Goal: Task Accomplishment & Management: Manage account settings

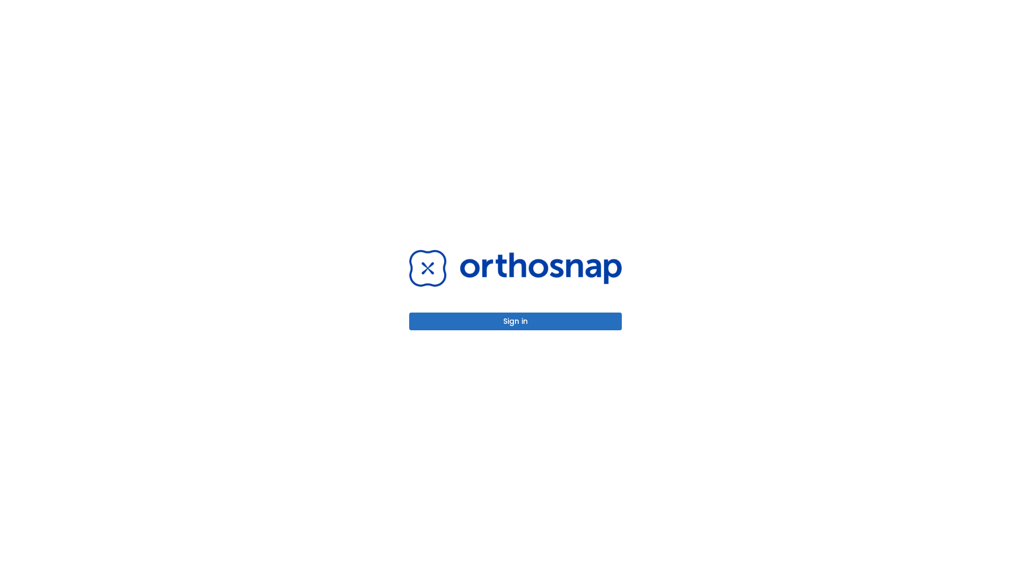
click at [515, 321] on button "Sign in" at bounding box center [515, 321] width 213 height 18
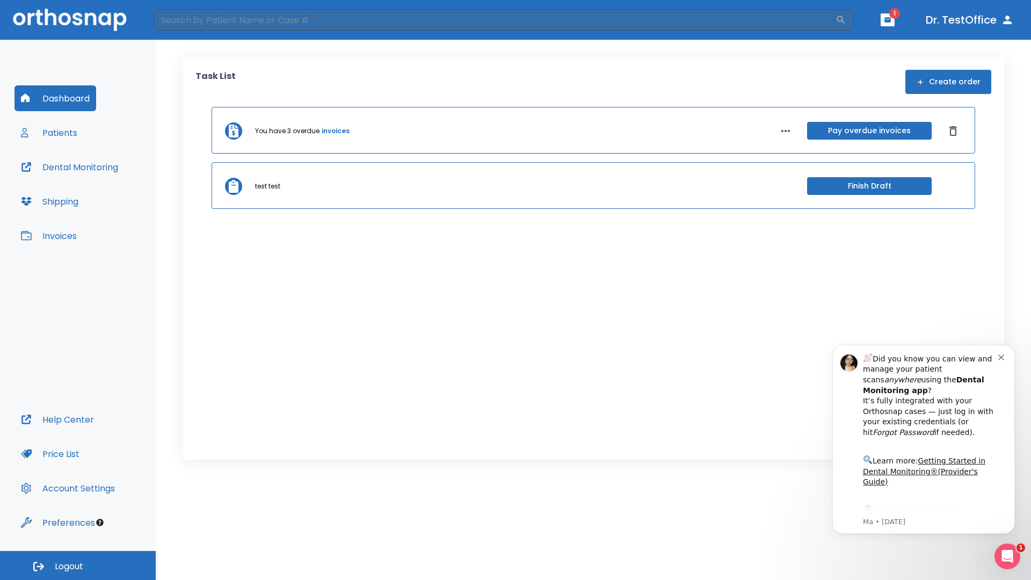
click at [78, 565] on span "Logout" at bounding box center [69, 566] width 28 height 12
